Goal: Information Seeking & Learning: Learn about a topic

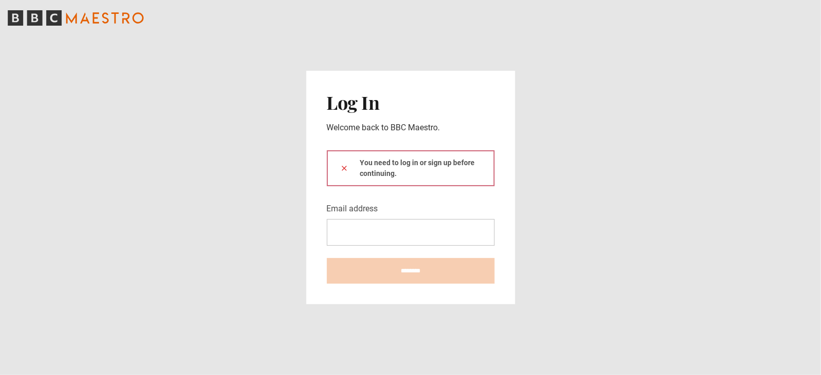
type input "**********"
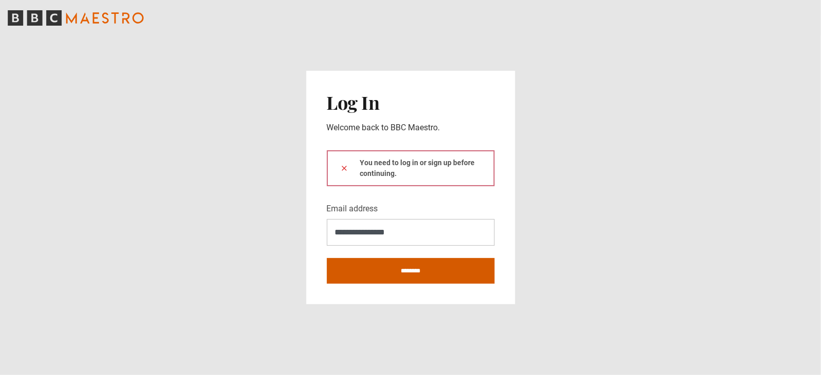
click at [406, 273] on input "********" at bounding box center [411, 271] width 168 height 26
type input "**********"
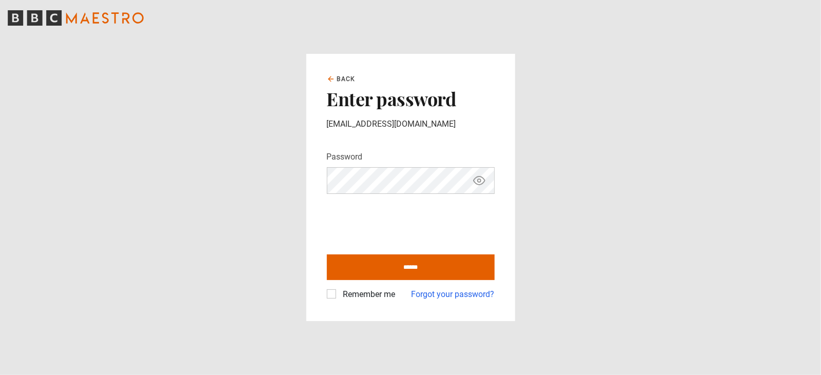
click at [347, 295] on label "Remember me" at bounding box center [367, 295] width 56 height 12
click at [409, 266] on input "******" at bounding box center [411, 268] width 168 height 26
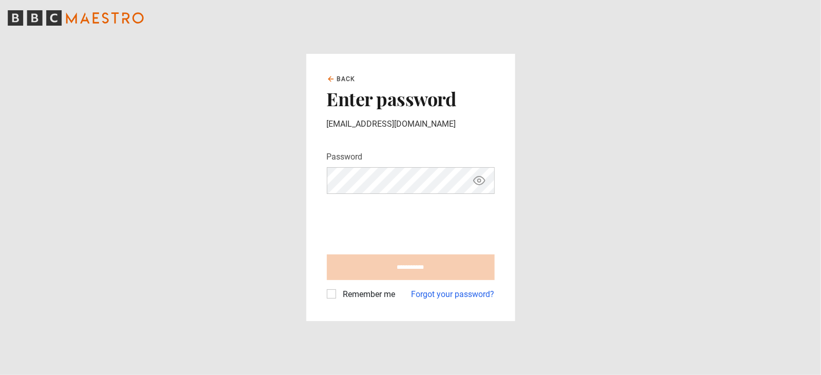
type input "**********"
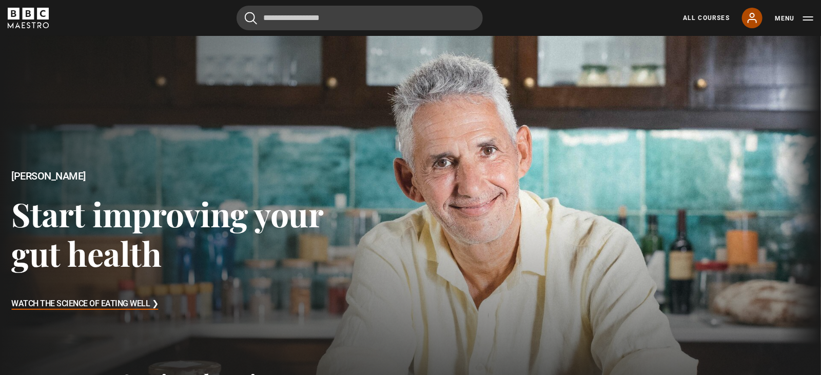
click at [756, 18] on icon at bounding box center [752, 18] width 12 height 12
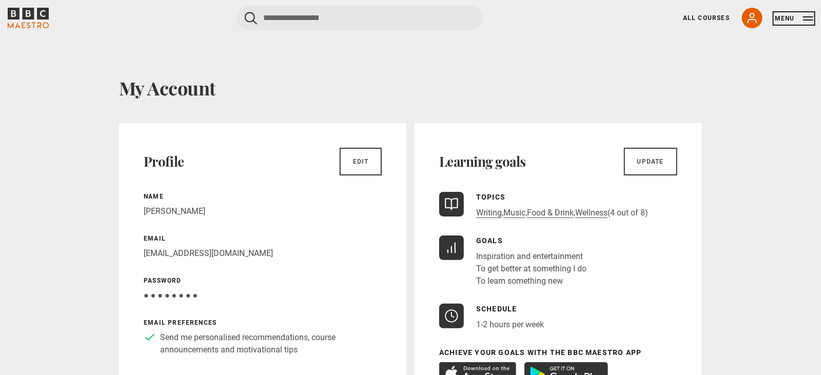
click at [807, 18] on button "Menu" at bounding box center [794, 18] width 39 height 10
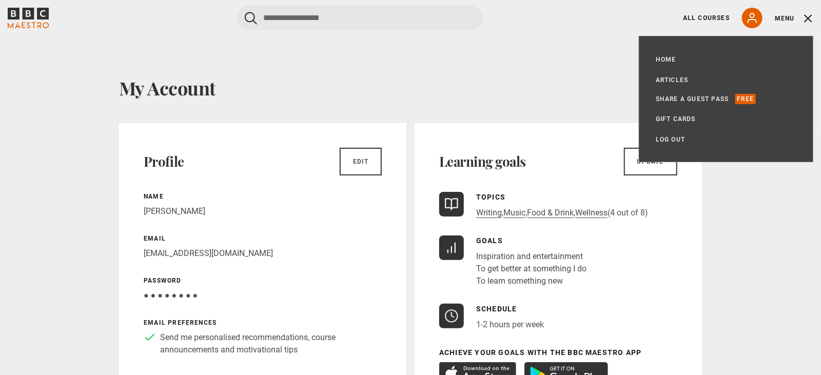
click at [693, 11] on div "All Courses My Account Search Menu" at bounding box center [742, 18] width 143 height 21
click at [695, 16] on link "All Courses" at bounding box center [706, 17] width 47 height 9
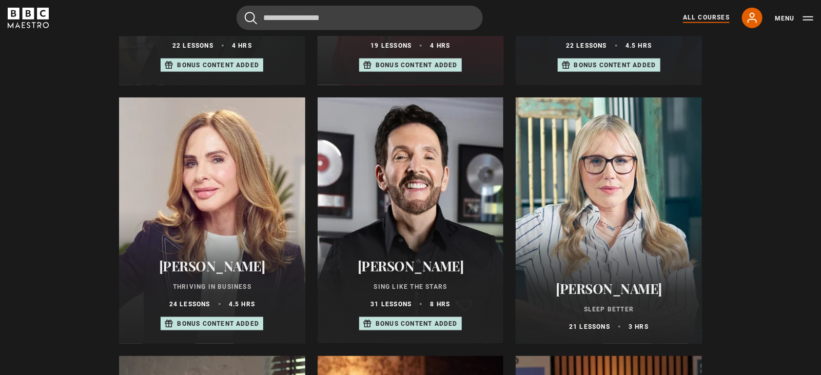
scroll to position [1179, 0]
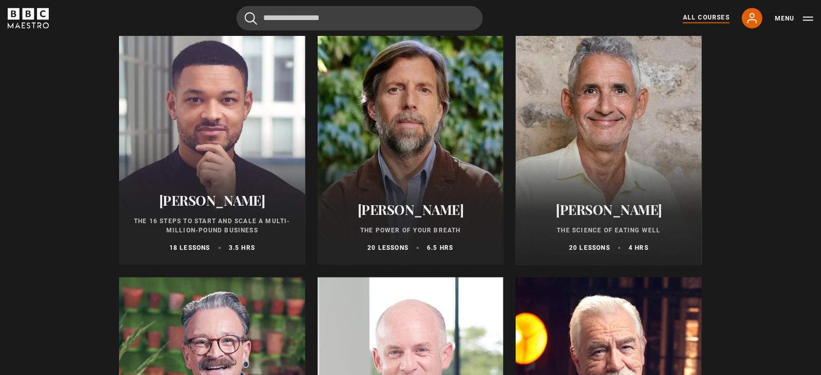
click at [462, 142] on div at bounding box center [411, 141] width 186 height 246
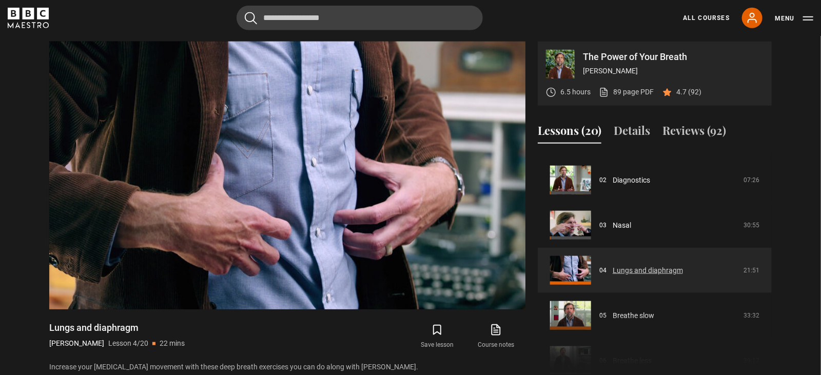
scroll to position [87, 0]
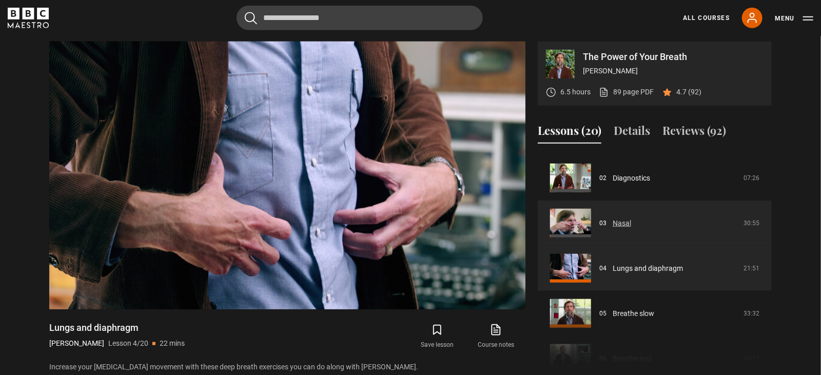
click at [626, 223] on link "Nasal" at bounding box center [622, 223] width 18 height 11
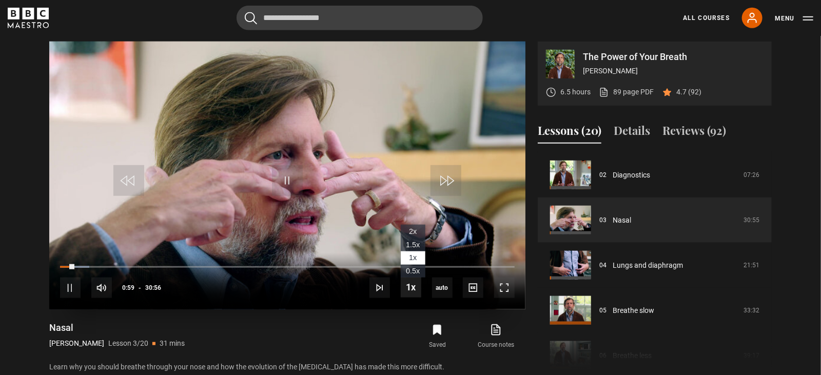
click at [416, 287] on span "Video Player" at bounding box center [411, 287] width 21 height 21
click at [412, 292] on span "Video Player" at bounding box center [411, 287] width 21 height 21
click at [419, 259] on li "1x" at bounding box center [413, 258] width 25 height 13
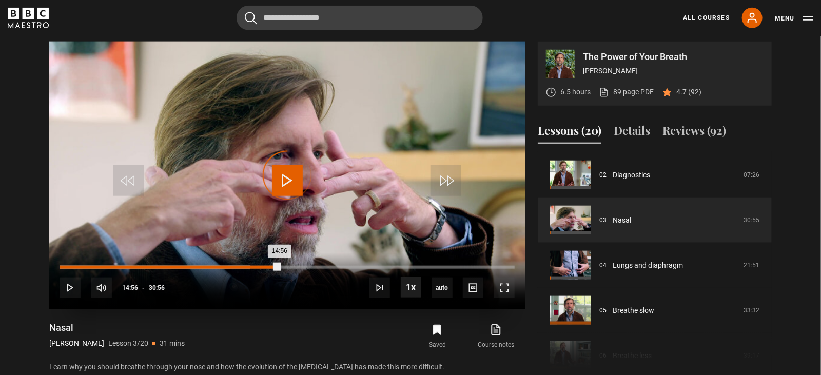
click at [280, 266] on div "Loaded : 41.76% 14:54 14:56" at bounding box center [287, 267] width 455 height 3
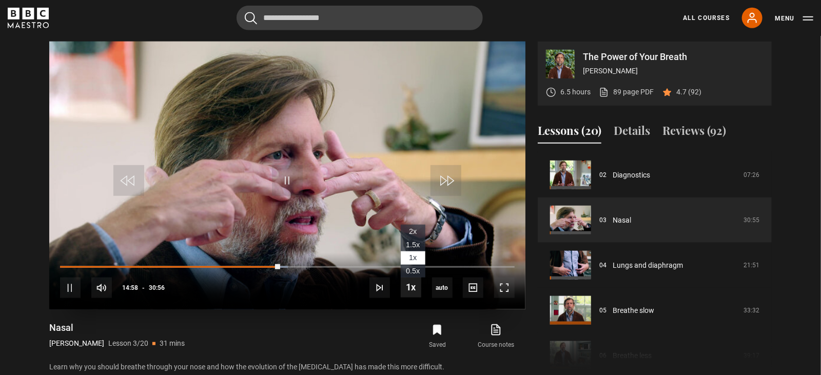
click at [412, 291] on span "Video Player" at bounding box center [411, 287] width 21 height 21
click at [409, 289] on span "Video Player" at bounding box center [411, 287] width 21 height 21
click at [414, 254] on span "1x" at bounding box center [413, 258] width 8 height 8
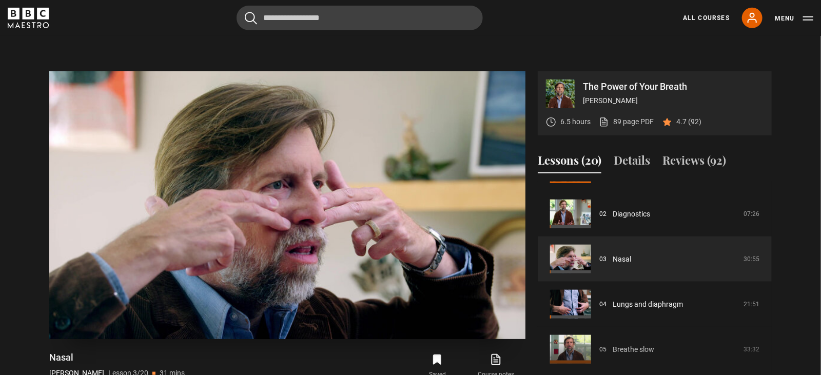
scroll to position [380, 0]
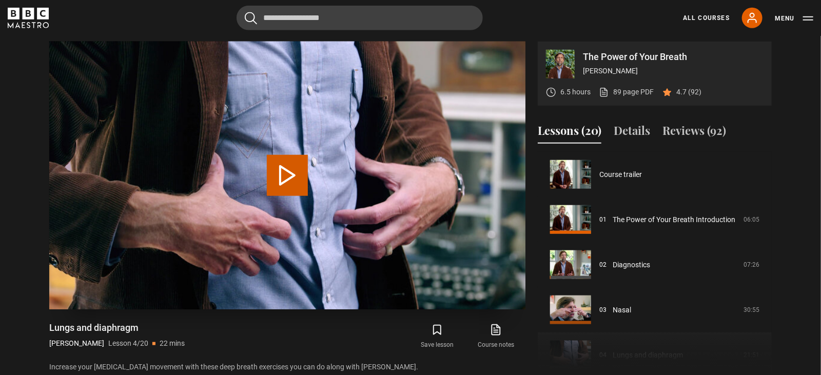
scroll to position [136, 0]
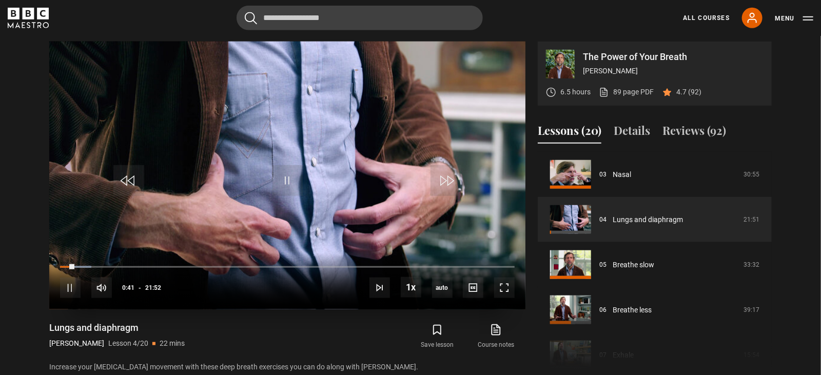
drag, startPoint x: 71, startPoint y: 270, endPoint x: 58, endPoint y: 270, distance: 13.4
click at [58, 270] on div "10s Skip Back 10 seconds Pause 10s Skip Forward 10 seconds Loaded : 6.86% 00:29…" at bounding box center [287, 281] width 476 height 57
drag, startPoint x: 71, startPoint y: 264, endPoint x: 58, endPoint y: 265, distance: 13.4
click at [58, 265] on div "10s Skip Back 10 seconds Play 10s Skip Forward 10 seconds Loaded : 1.91% 00:11 …" at bounding box center [287, 281] width 476 height 57
click at [294, 182] on span "Video Player" at bounding box center [287, 180] width 31 height 31
